Goal: Entertainment & Leisure: Consume media (video, audio)

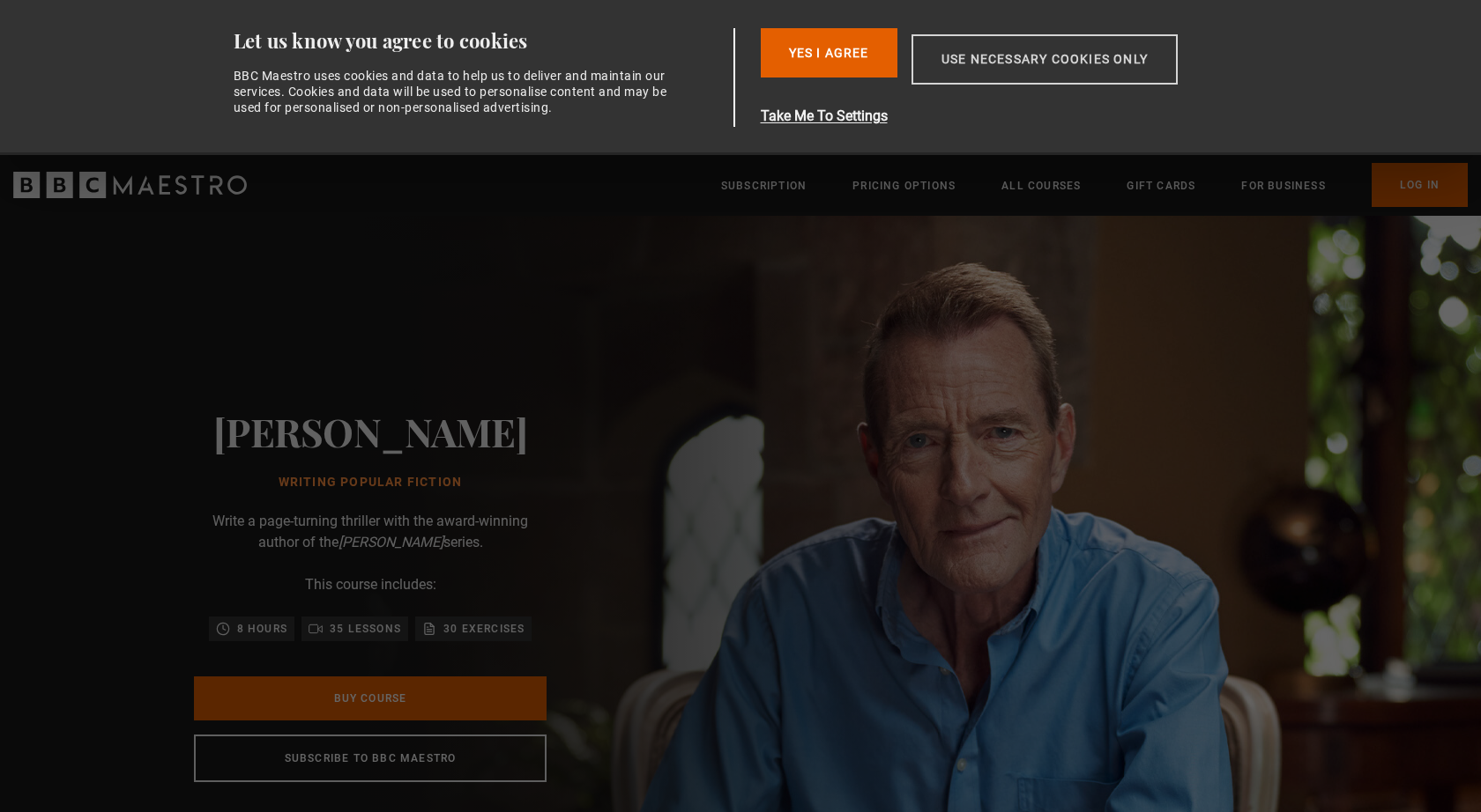
click at [1022, 69] on button "Use necessary cookies only" at bounding box center [1045, 59] width 266 height 50
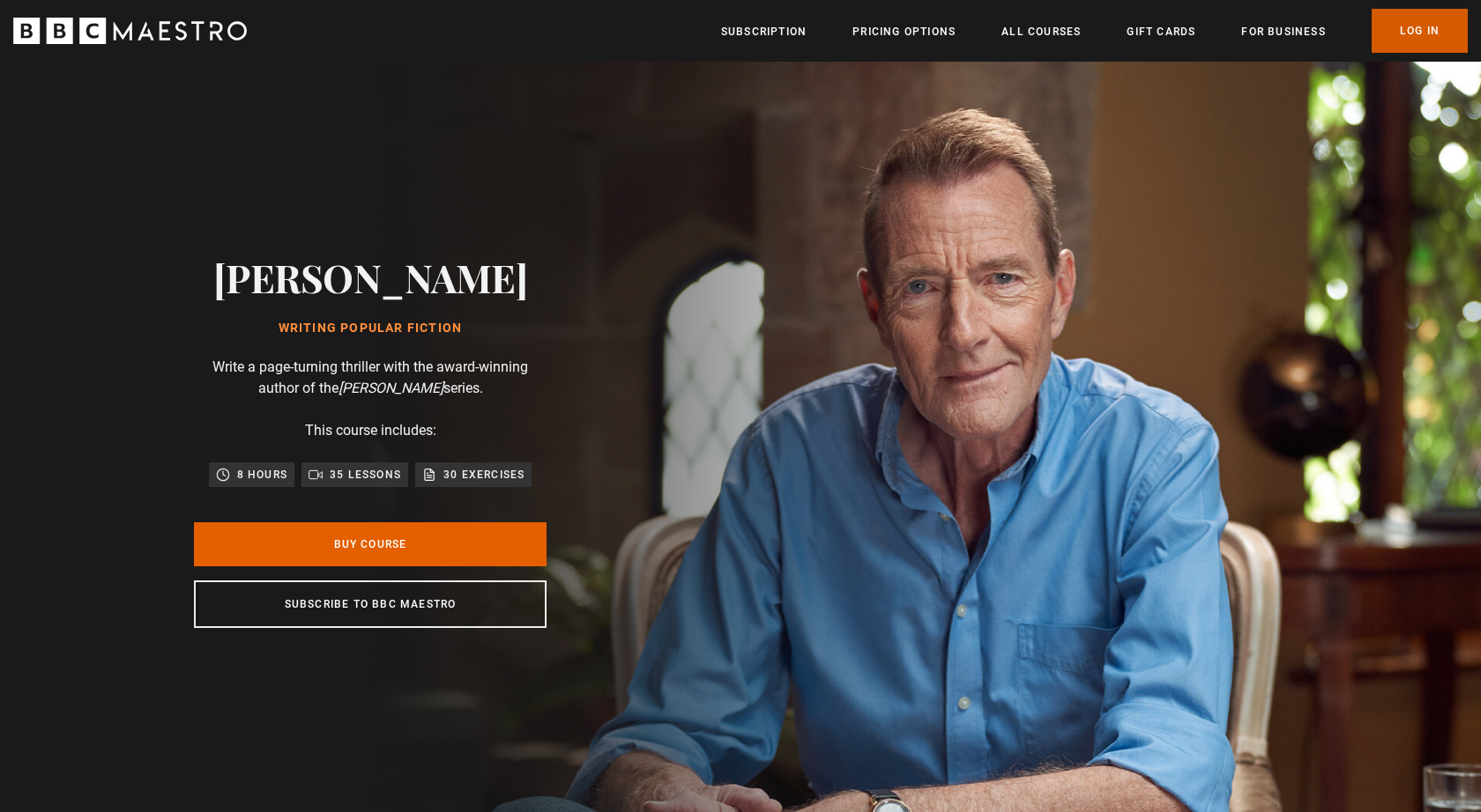
click at [1425, 34] on link "Log In" at bounding box center [1419, 30] width 96 height 44
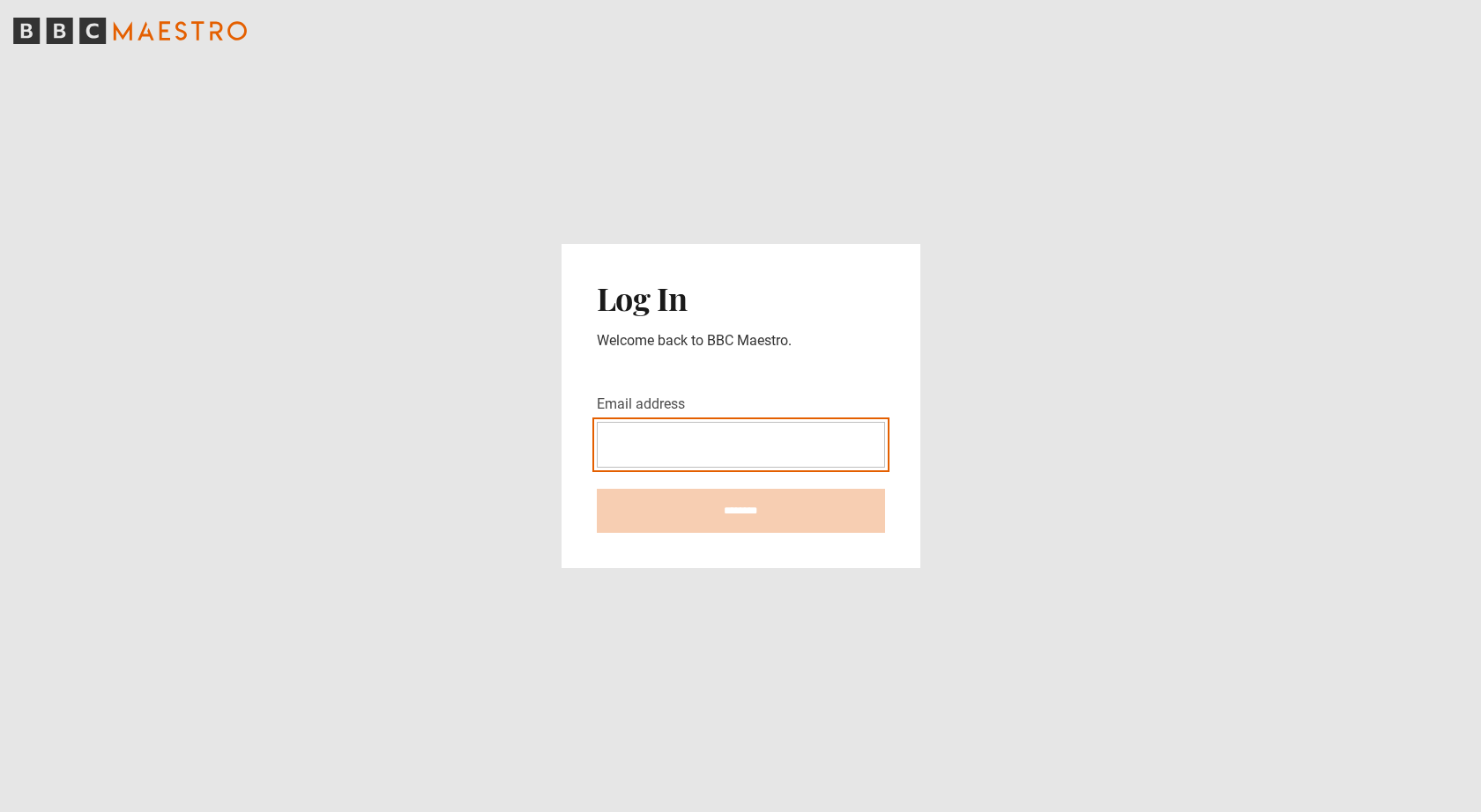
type input "**********"
click at [740, 511] on input "********" at bounding box center [741, 510] width 288 height 44
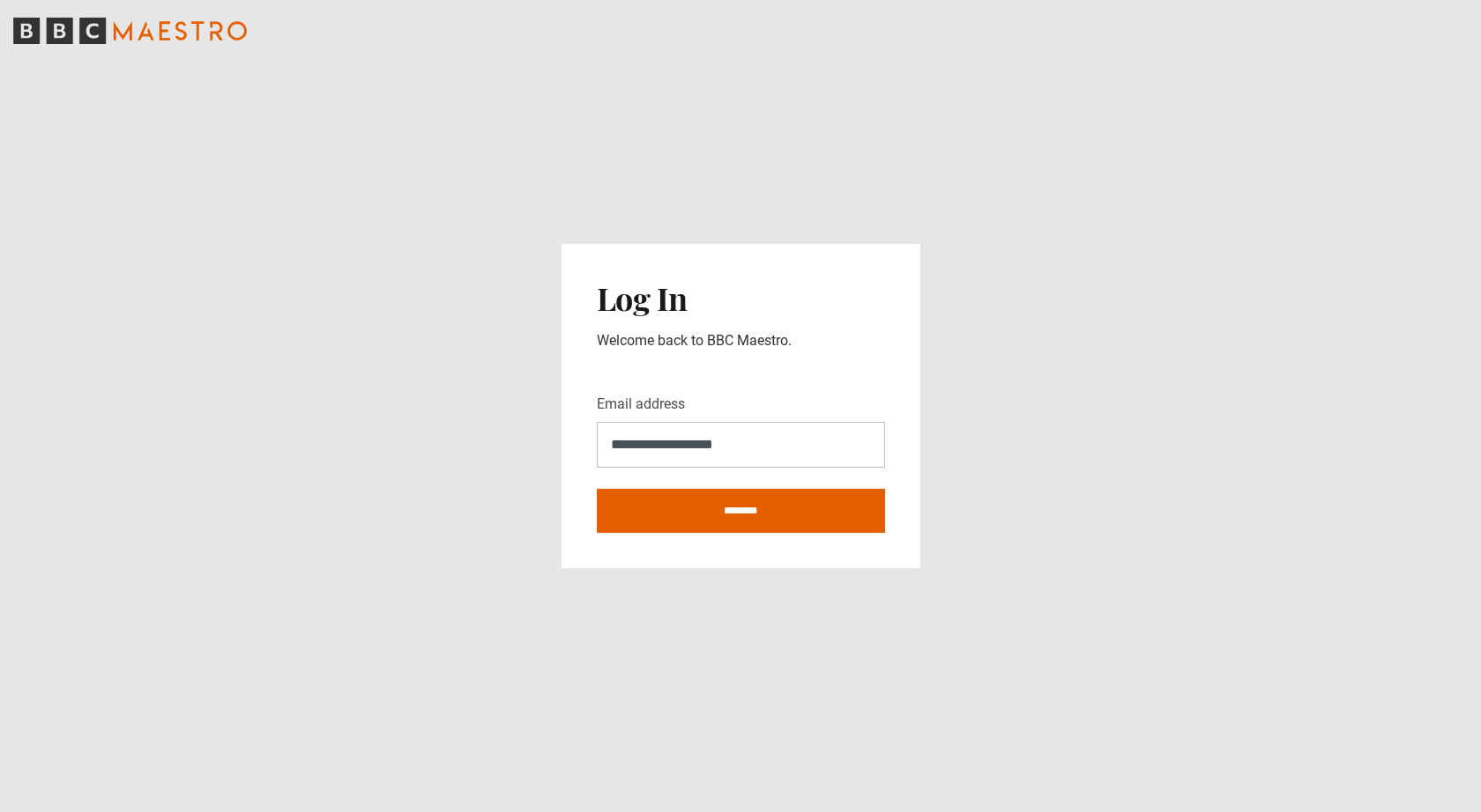
type input "**********"
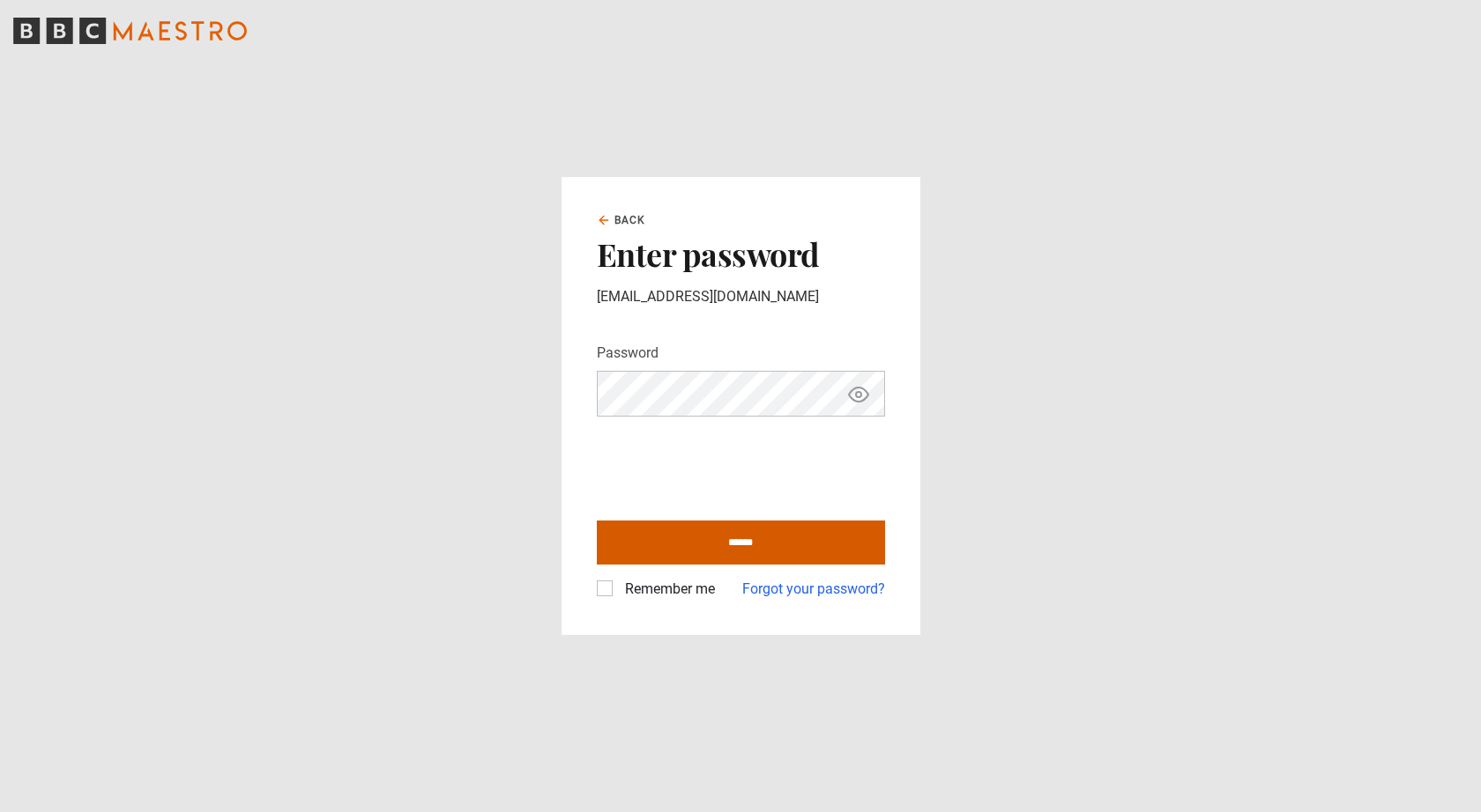
click at [658, 542] on input "******" at bounding box center [741, 542] width 288 height 44
type input "**********"
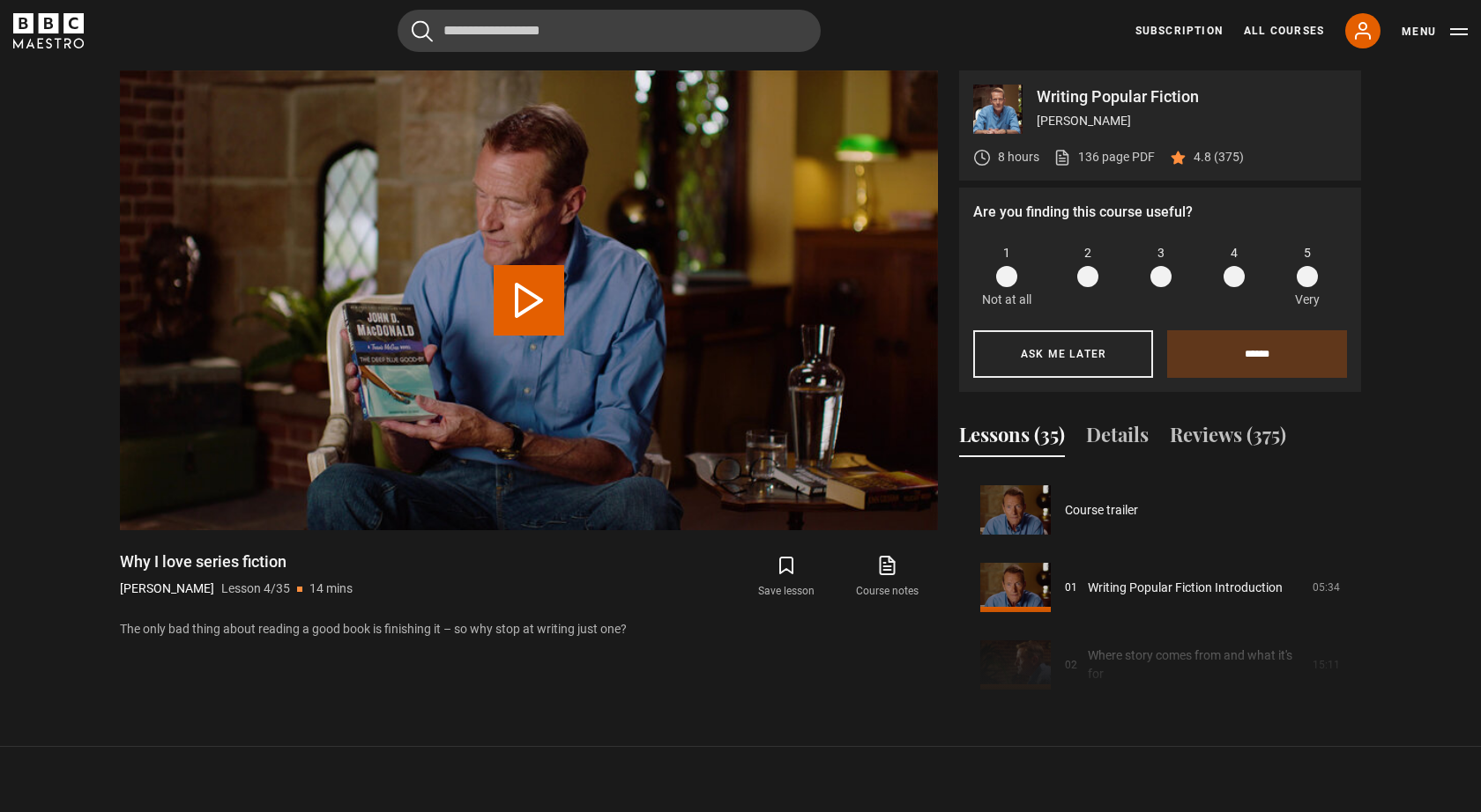
scroll to position [232, 0]
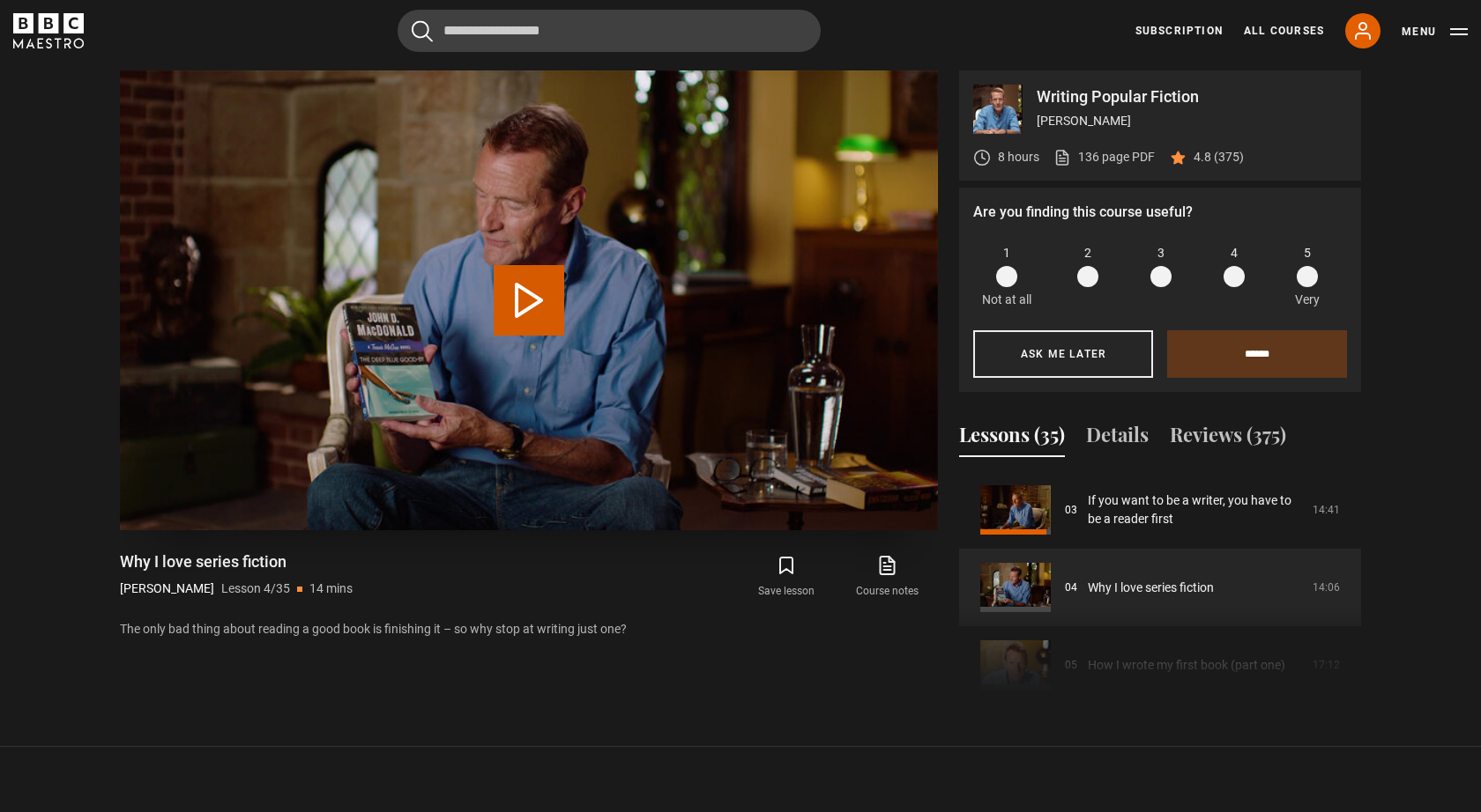
click at [533, 291] on button "Play Lesson Why I love series fiction" at bounding box center [528, 300] width 71 height 71
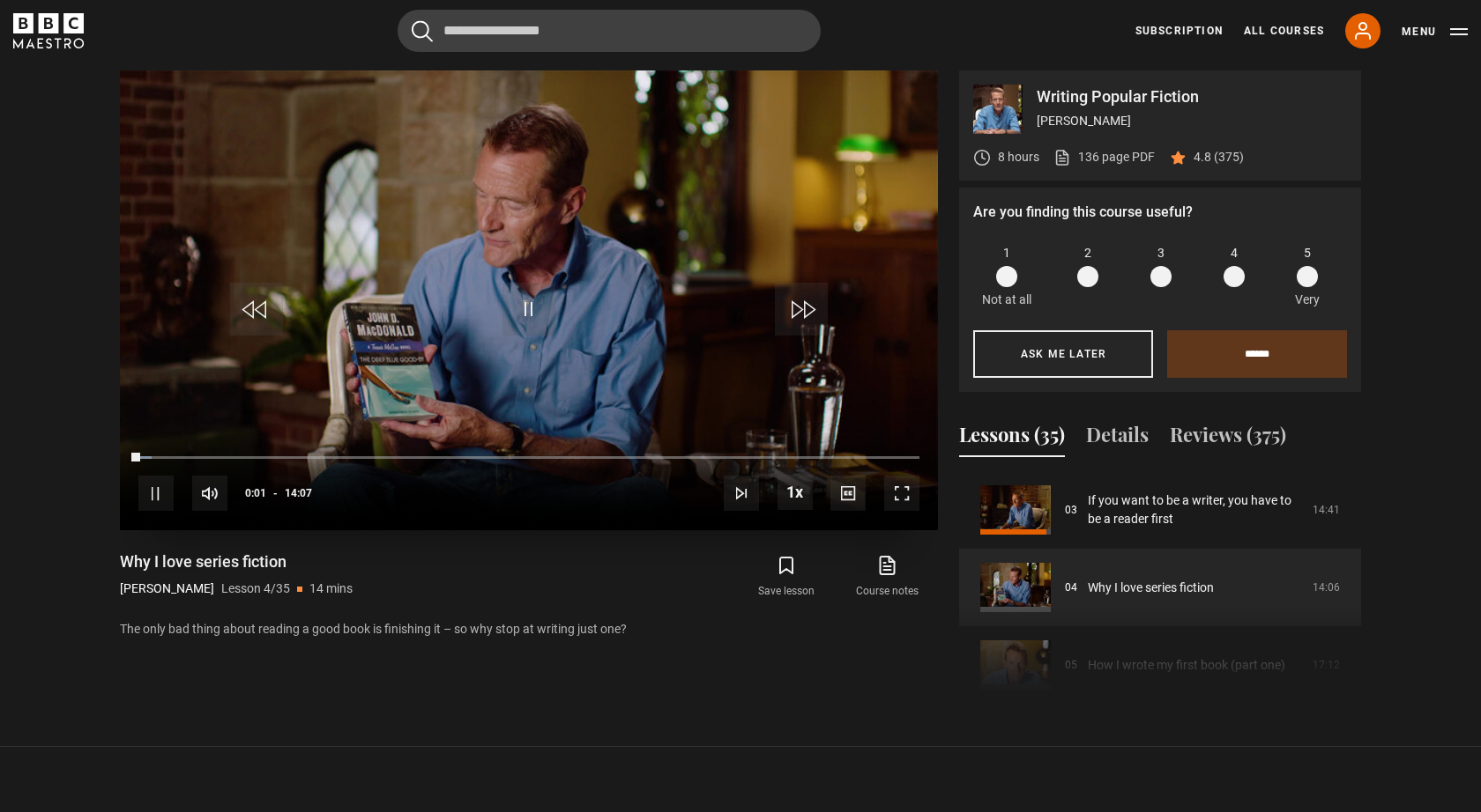
click at [891, 490] on span "Video Player" at bounding box center [901, 493] width 35 height 35
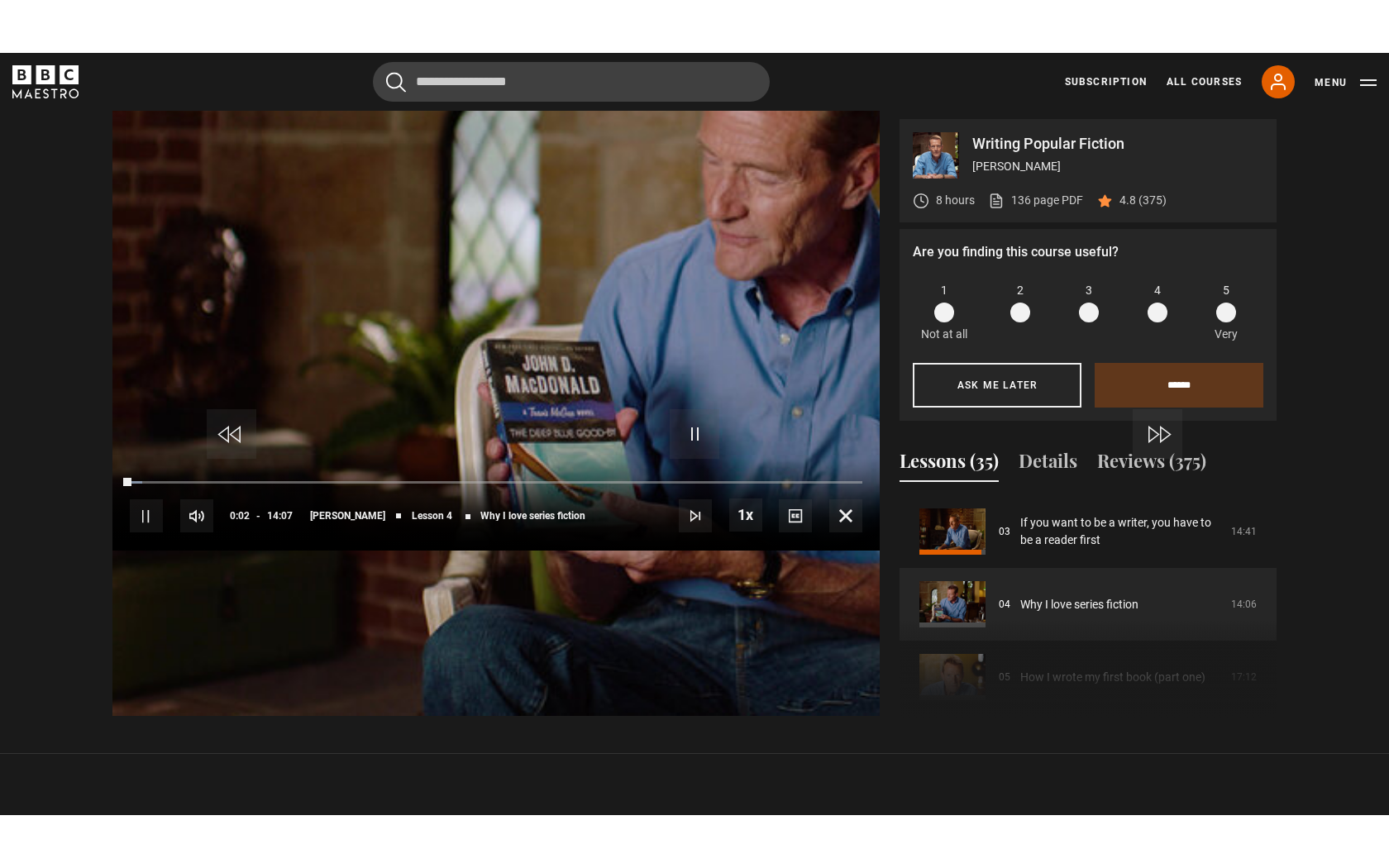
scroll to position [0, 0]
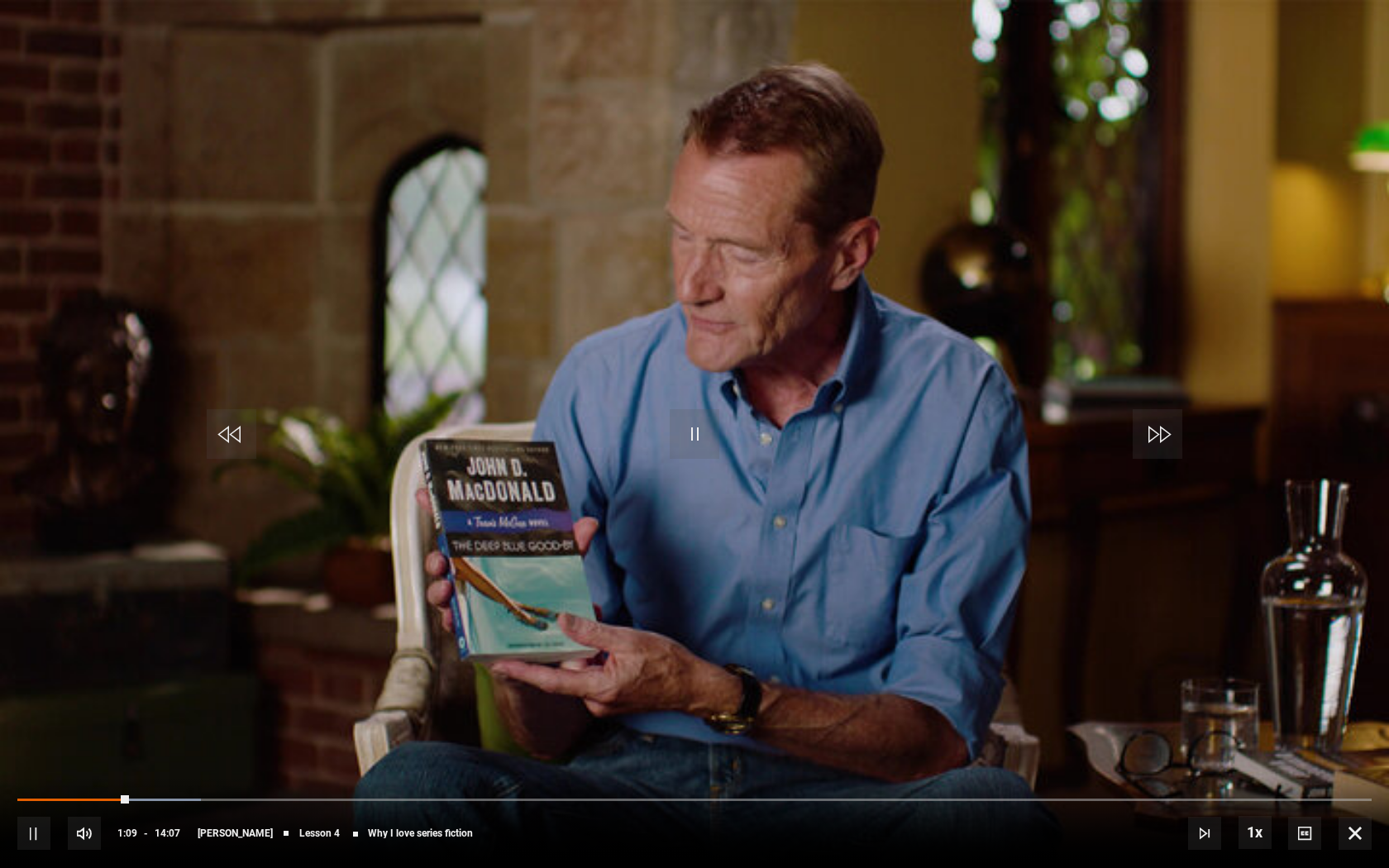
click at [686, 442] on span "Video Player" at bounding box center [694, 433] width 49 height 49
click at [698, 436] on span "Video Player" at bounding box center [694, 433] width 49 height 49
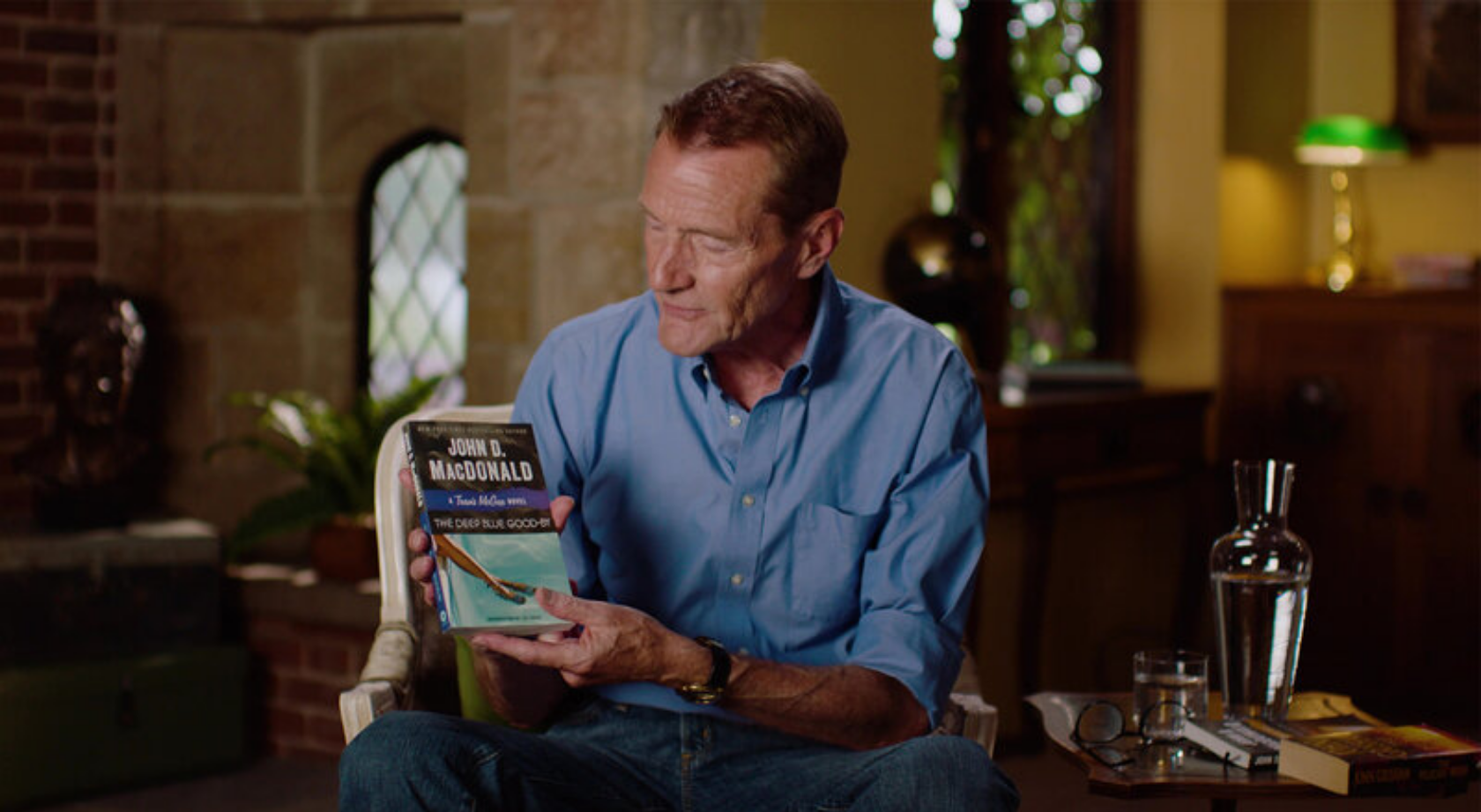
scroll to position [682, 0]
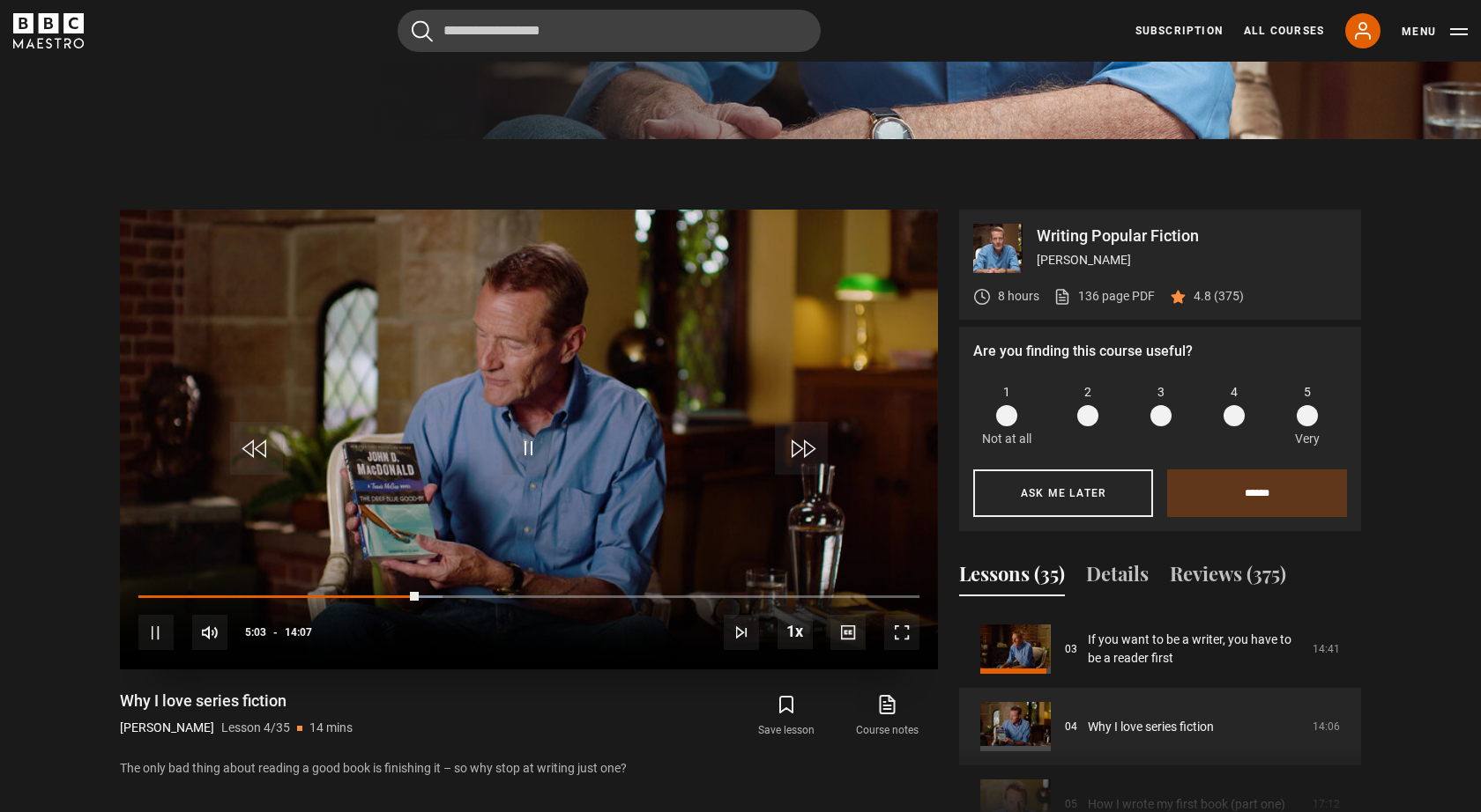
click at [614, 460] on video "Video Player" at bounding box center [528, 439] width 818 height 460
drag, startPoint x: 415, startPoint y: 589, endPoint x: 558, endPoint y: 589, distance: 143.0
click at [558, 589] on div "10s Skip Back 10 seconds Play 10s Skip Forward 10 seconds Loaded : 39.55% 06:36…" at bounding box center [528, 620] width 818 height 97
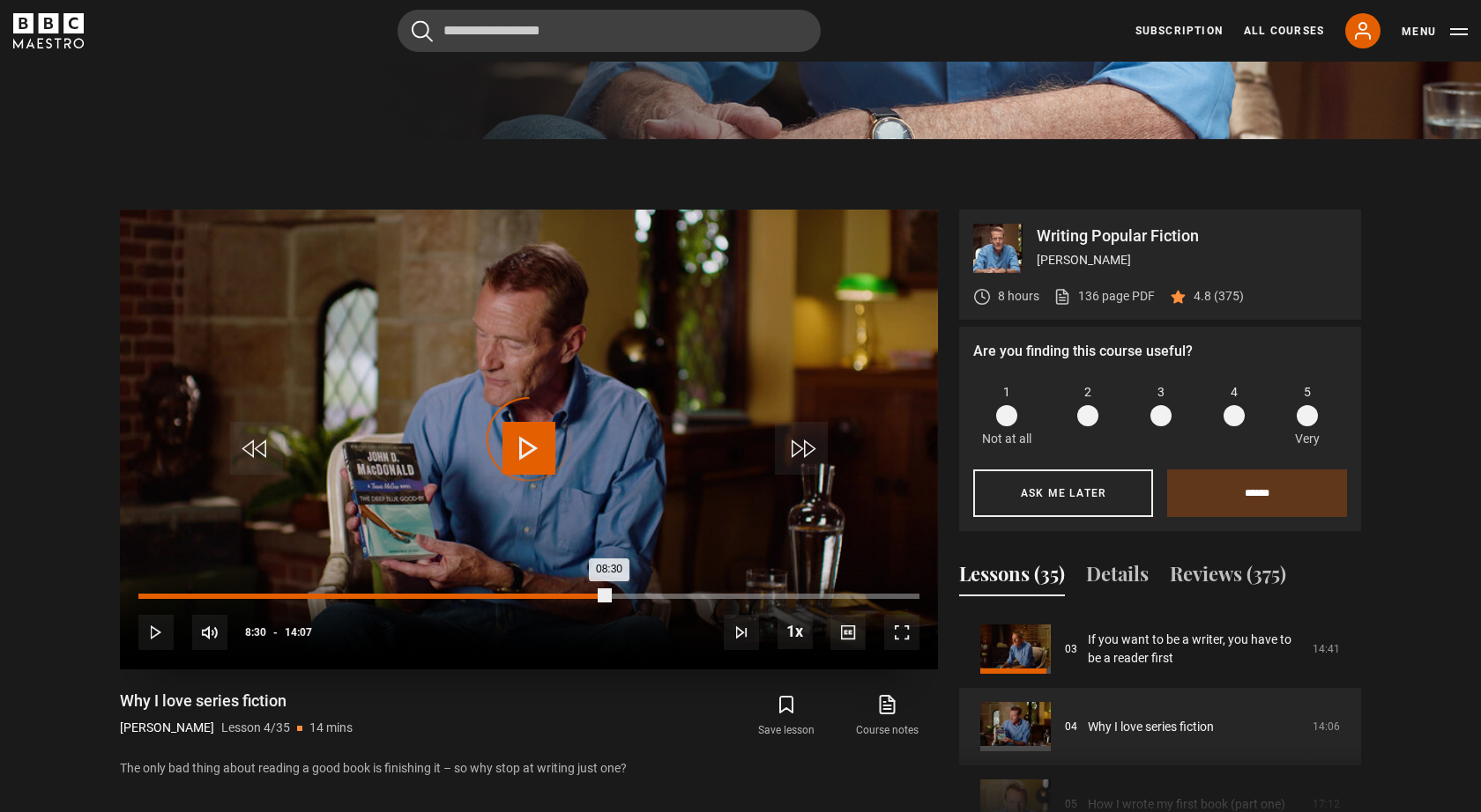
click at [609, 596] on div "Loaded : 39.55% 08:30 08:30" at bounding box center [529, 597] width 781 height 5
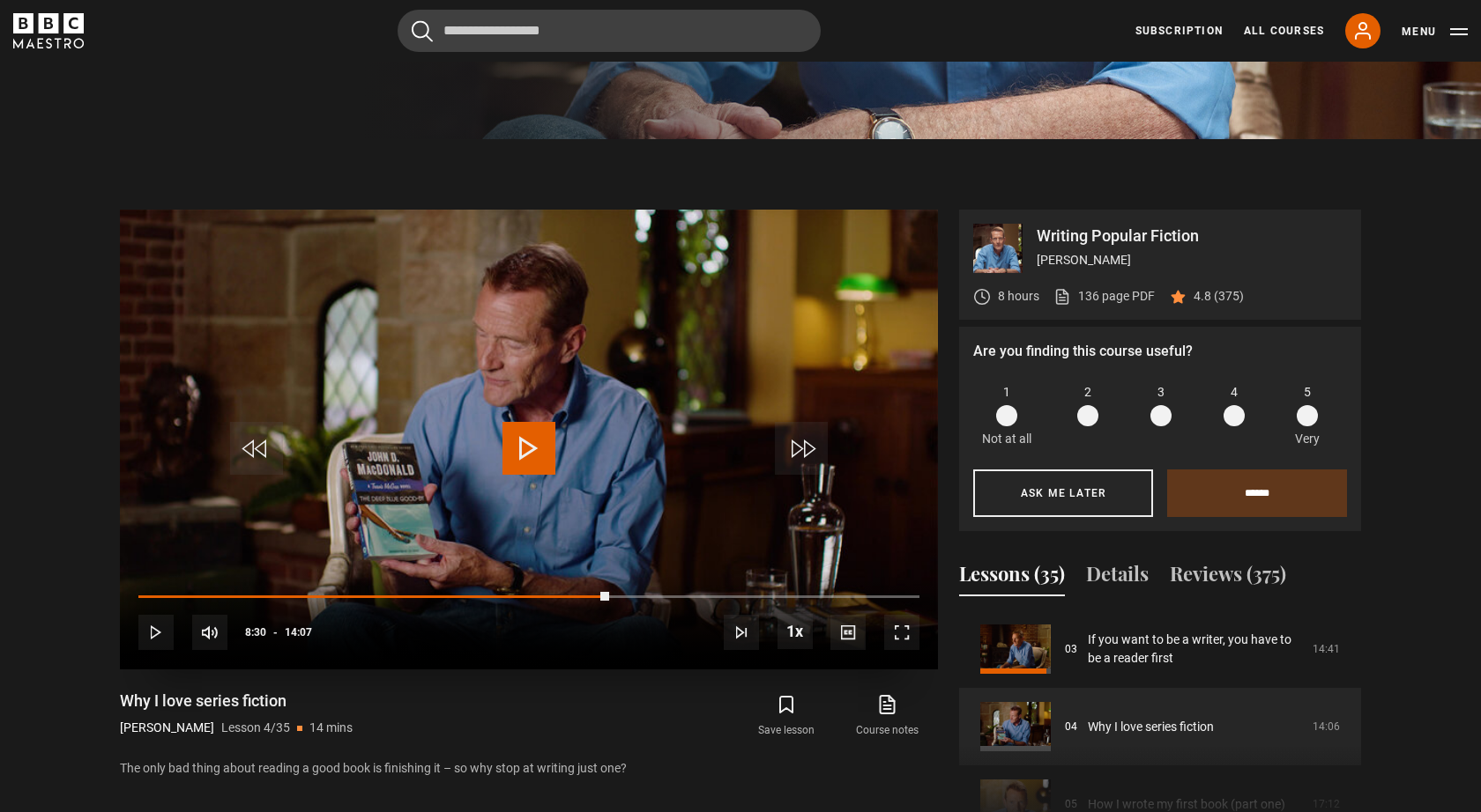
click at [817, 591] on div "10s Skip Back 10 seconds Play 10s Skip Forward 10 seconds Loaded : 41.31% 12:02…" at bounding box center [528, 620] width 818 height 97
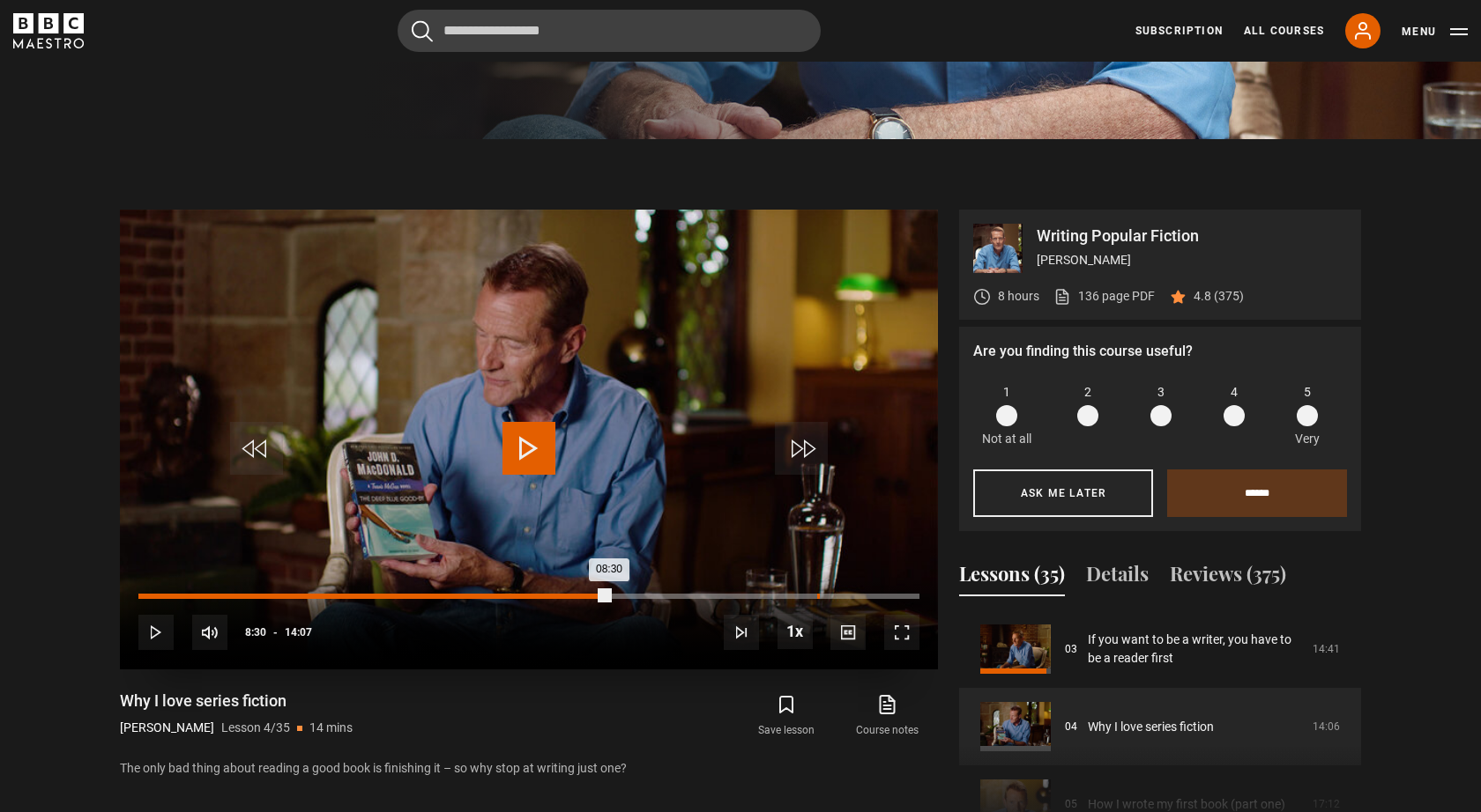
click at [817, 599] on div "Loaded : 41.31% 12:16 08:30" at bounding box center [529, 597] width 781 height 5
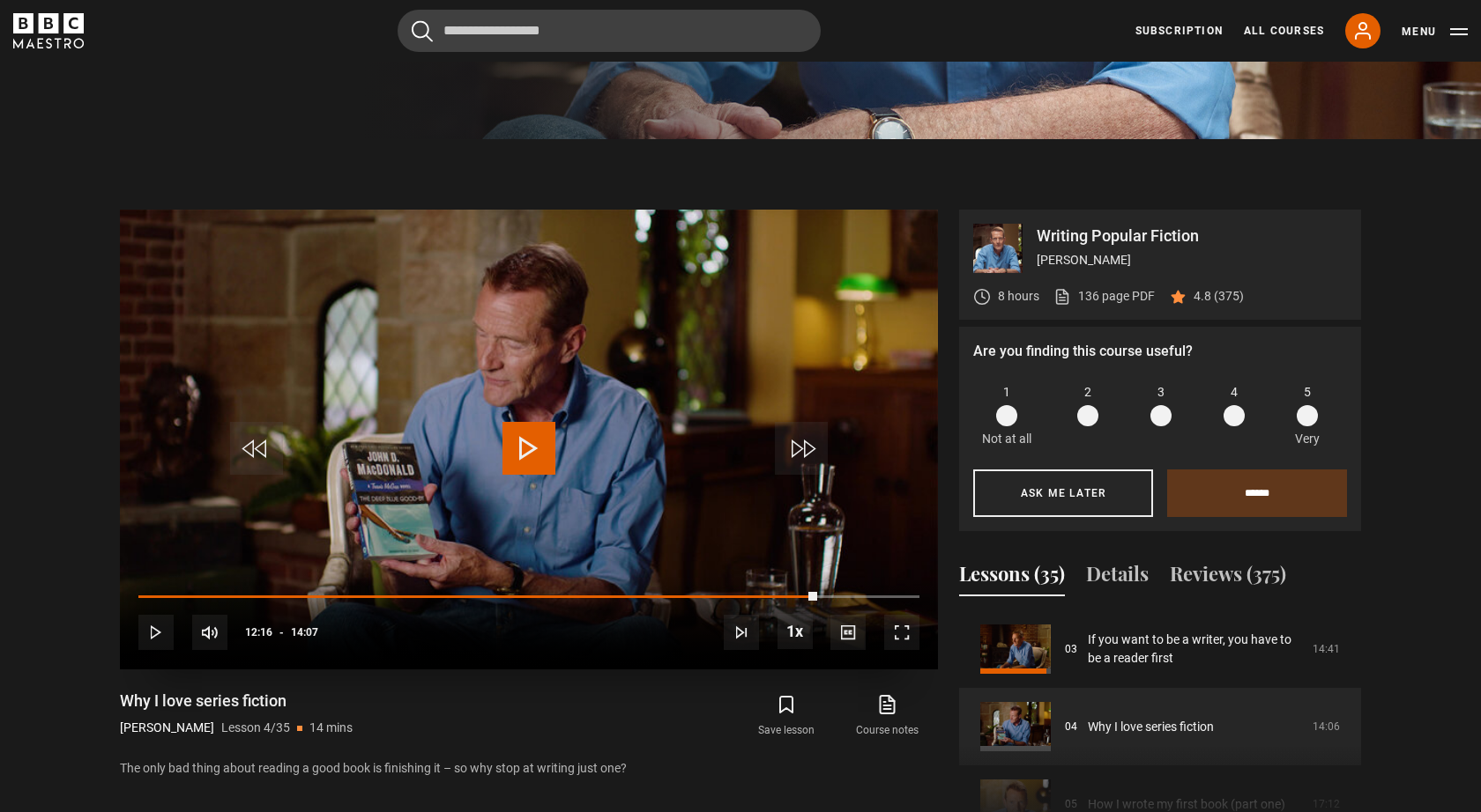
click at [527, 453] on span "Video Player" at bounding box center [528, 448] width 53 height 53
click at [863, 593] on div "10s Skip Back 10 seconds Pause 10s Skip Forward 10 seconds Loaded : 91.47% 12:1…" at bounding box center [528, 620] width 818 height 97
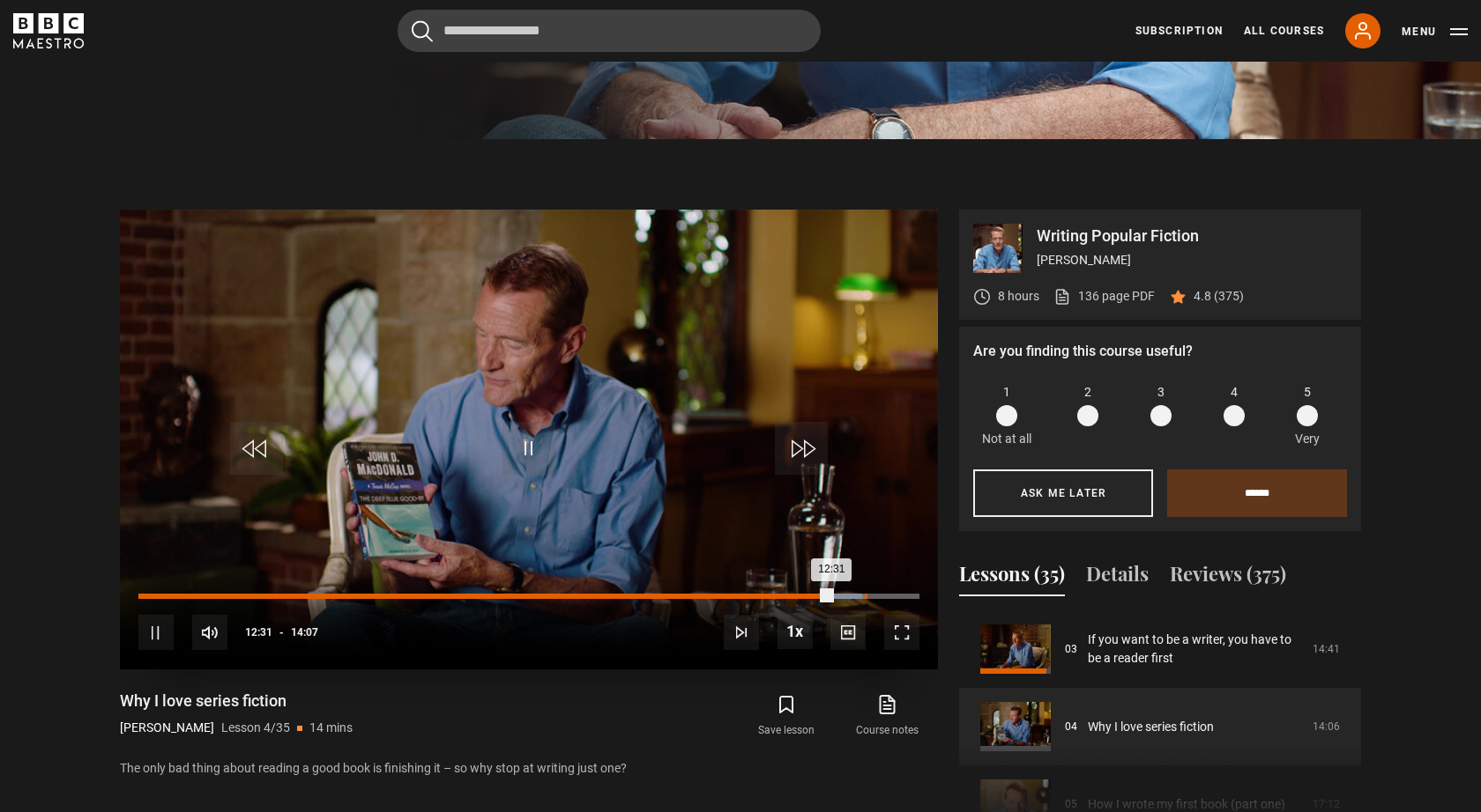
click at [864, 596] on div "Loaded : 92.63% 13:07 12:31" at bounding box center [529, 597] width 781 height 5
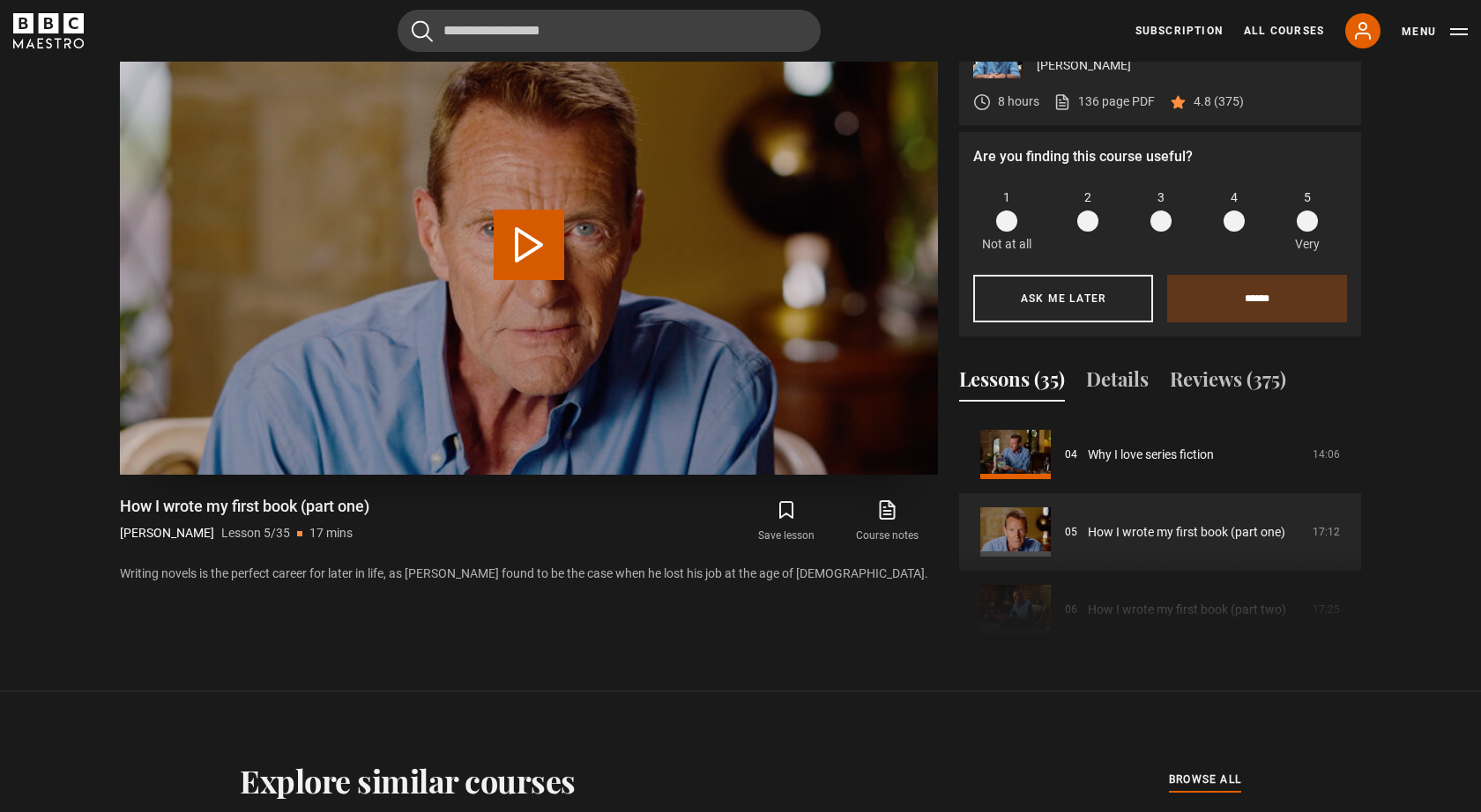
click at [526, 251] on button "Play Lesson How I wrote my first book (part one)" at bounding box center [528, 245] width 71 height 71
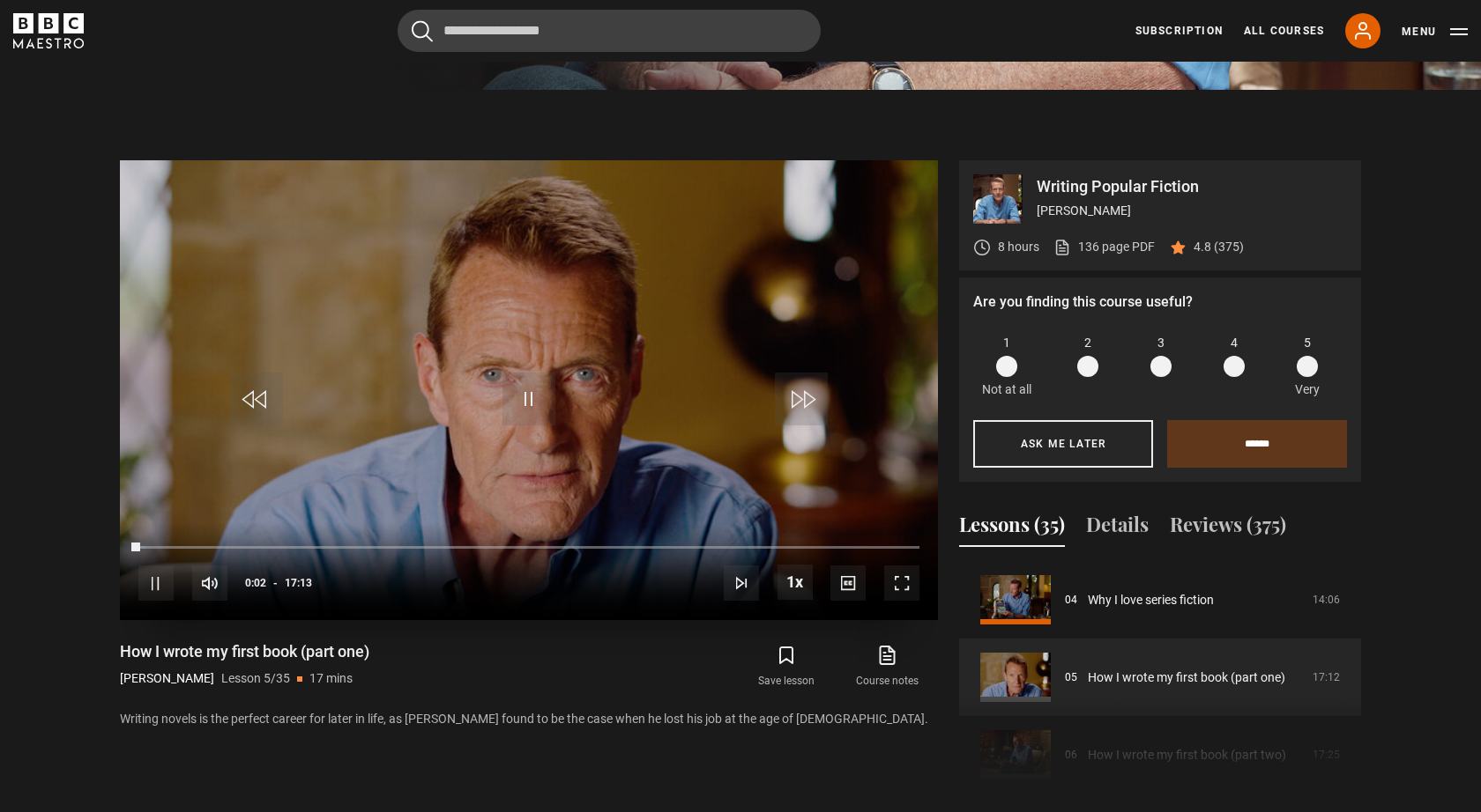
scroll to position [680, 0]
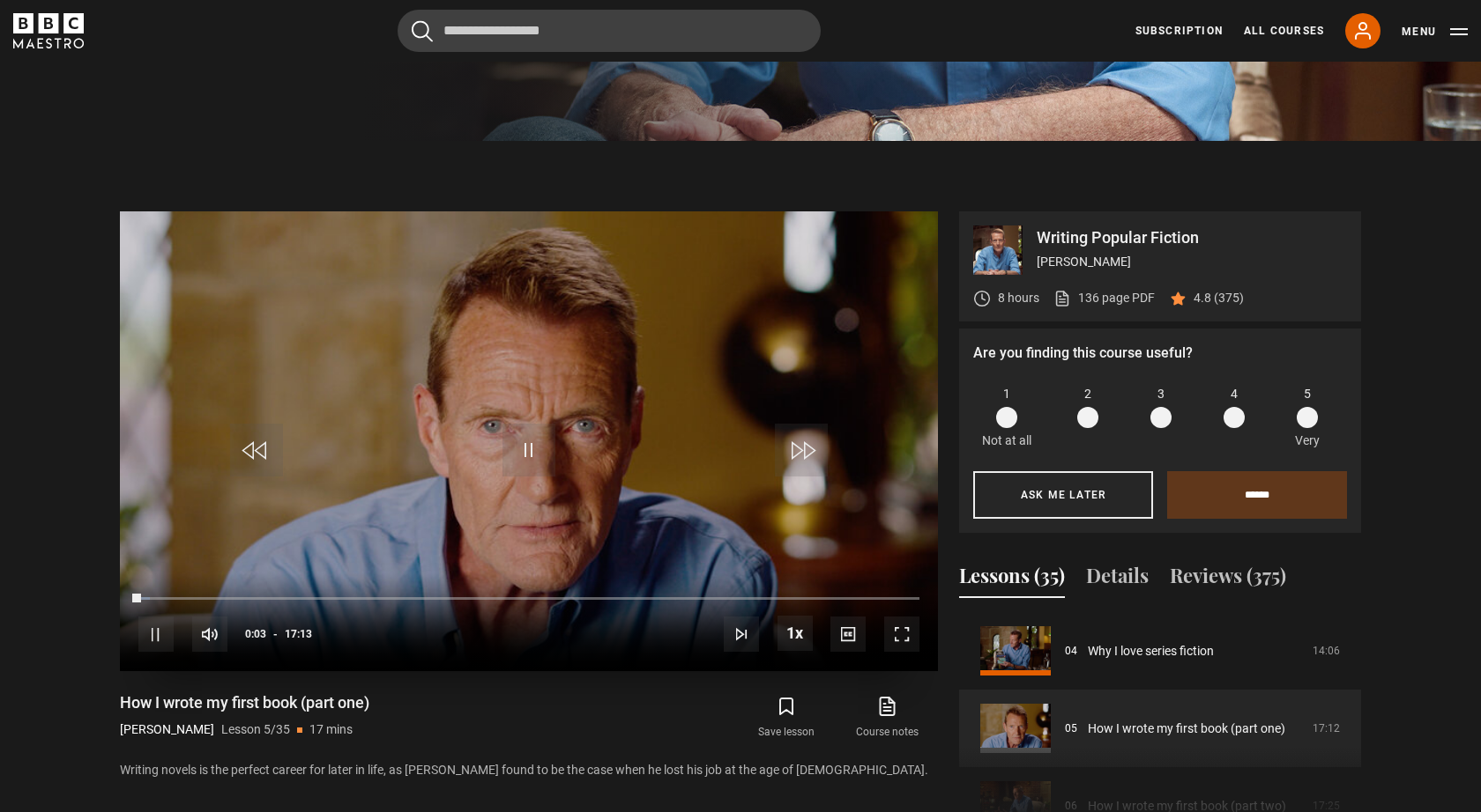
click at [510, 423] on span "Video Player" at bounding box center [528, 449] width 53 height 53
